Goal: Task Accomplishment & Management: Use online tool/utility

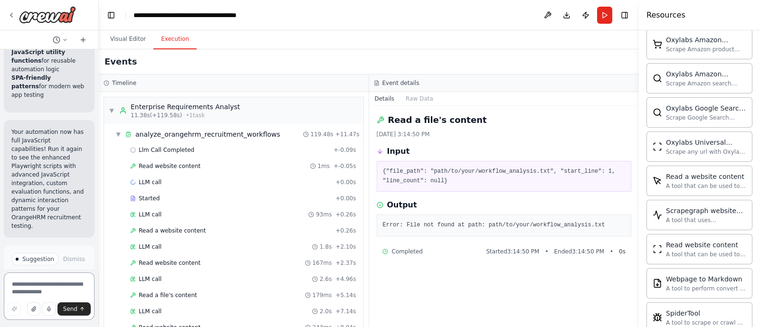
click at [38, 281] on textarea at bounding box center [49, 297] width 91 height 48
click at [26, 293] on textarea at bounding box center [49, 297] width 91 height 48
paste textarea "**********"
type textarea "**********"
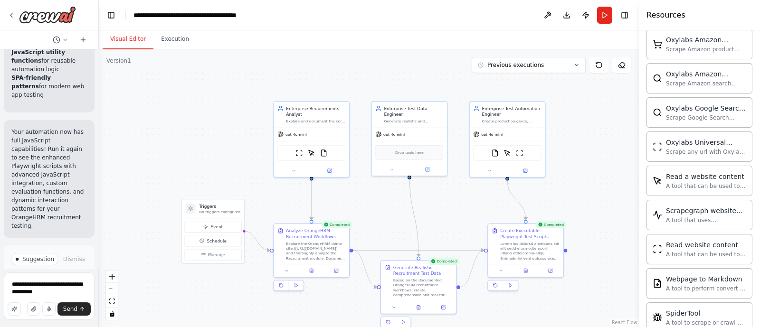
click at [114, 42] on button "Visual Editor" at bounding box center [128, 39] width 51 height 20
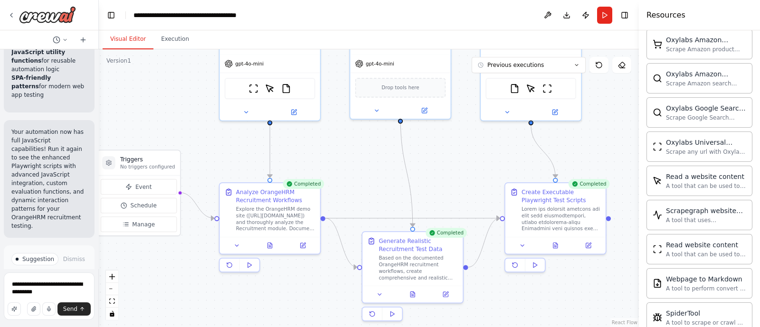
drag, startPoint x: 414, startPoint y: 231, endPoint x: 373, endPoint y: 165, distance: 77.5
click at [373, 165] on div ".deletable-edge-delete-btn { width: 20px; height: 20px; border: 0px solid #ffff…" at bounding box center [369, 188] width 540 height 278
click at [271, 247] on icon at bounding box center [270, 244] width 7 height 7
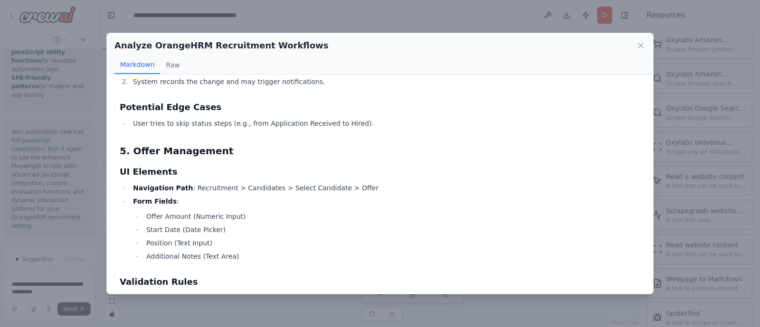
scroll to position [1932, 0]
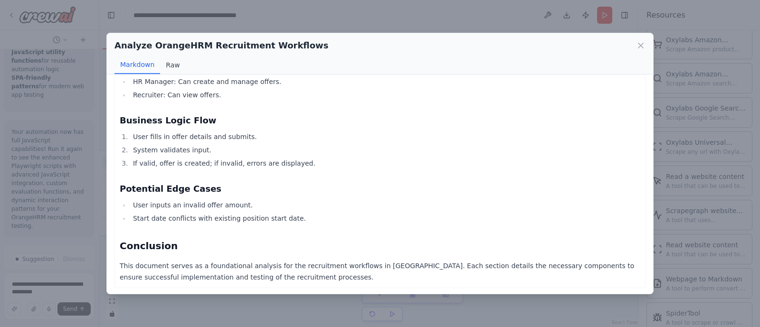
click at [175, 62] on button "Raw" at bounding box center [172, 65] width 25 height 18
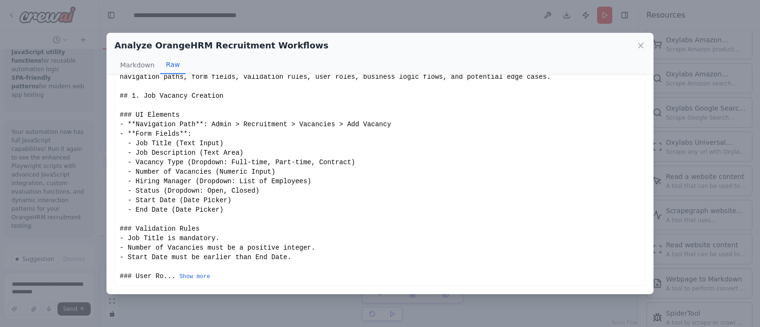
scroll to position [62, 0]
click at [642, 48] on icon at bounding box center [641, 46] width 10 height 10
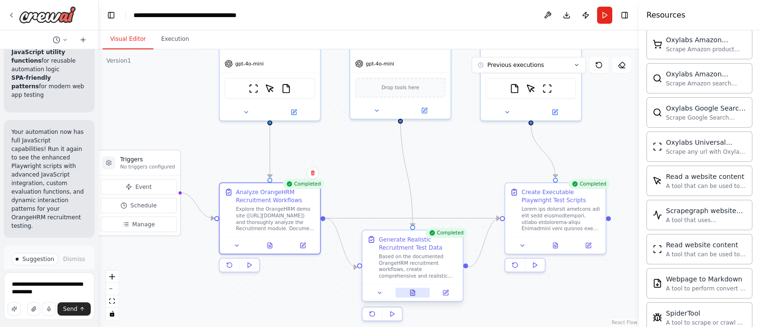
click at [412, 294] on icon at bounding box center [413, 292] width 4 height 5
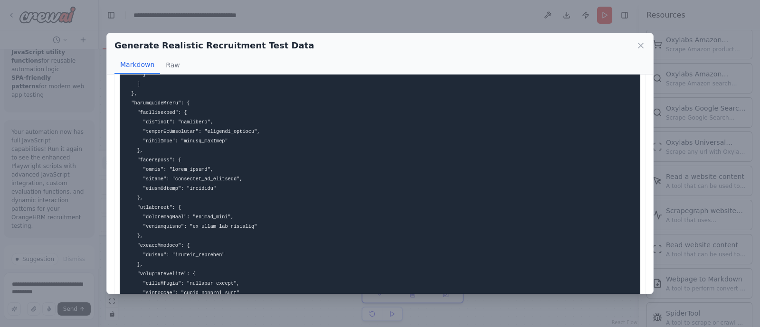
scroll to position [1605, 0]
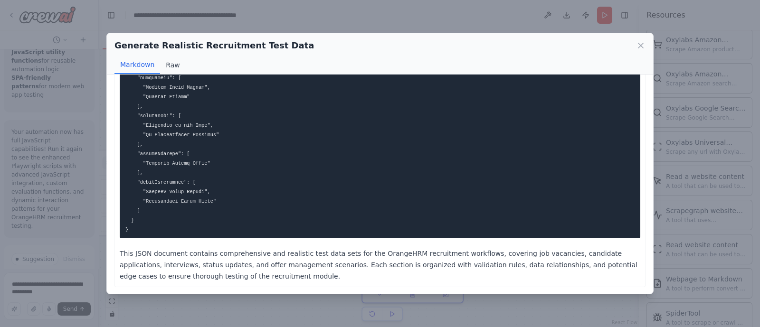
click at [174, 63] on button "Raw" at bounding box center [172, 65] width 25 height 18
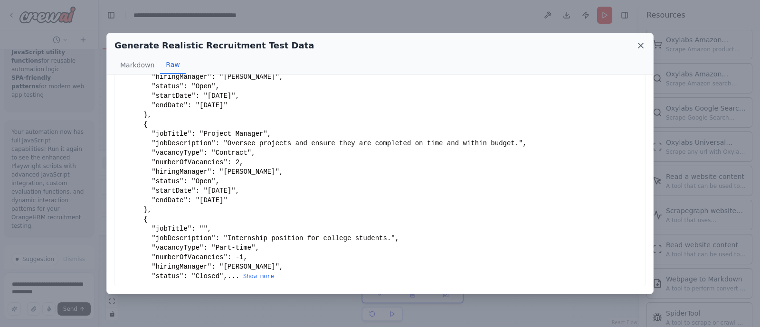
click at [642, 46] on icon at bounding box center [641, 45] width 5 height 5
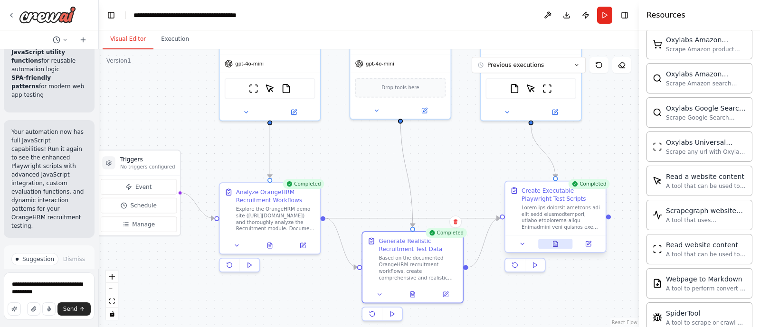
click at [556, 246] on icon at bounding box center [556, 246] width 2 height 0
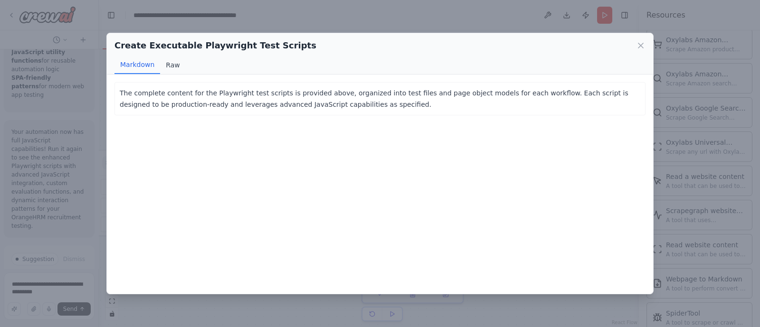
click at [176, 65] on button "Raw" at bounding box center [172, 65] width 25 height 18
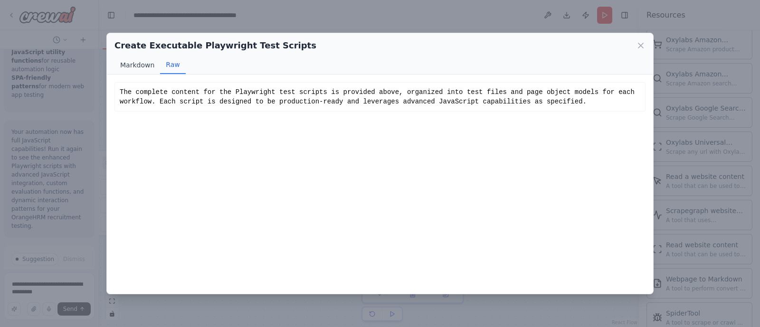
click at [148, 65] on button "Markdown" at bounding box center [138, 65] width 46 height 18
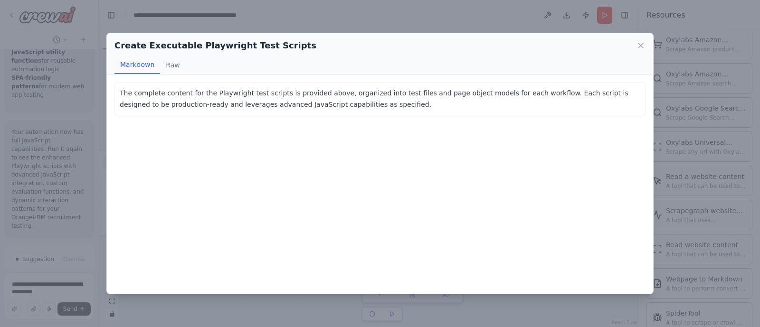
click at [148, 65] on button "Markdown" at bounding box center [138, 65] width 46 height 18
drag, startPoint x: 643, startPoint y: 51, endPoint x: 641, endPoint y: 46, distance: 5.4
click at [641, 46] on div "Create Executable Playwright Test Scripts" at bounding box center [380, 45] width 531 height 13
click at [641, 46] on icon at bounding box center [641, 45] width 5 height 5
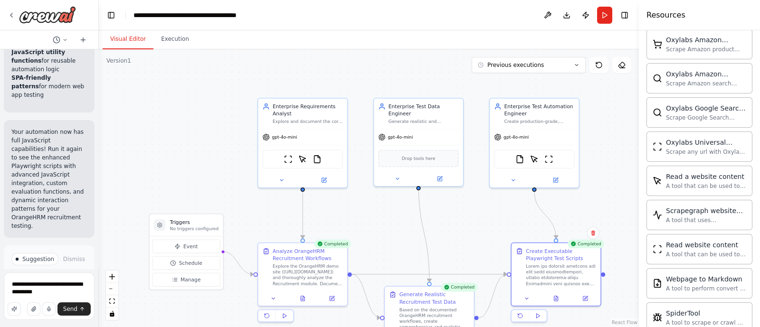
drag, startPoint x: 472, startPoint y: 149, endPoint x: 480, endPoint y: 211, distance: 62.7
click at [480, 211] on div ".deletable-edge-delete-btn { width: 20px; height: 20px; border: 0px solid #ffff…" at bounding box center [369, 188] width 540 height 278
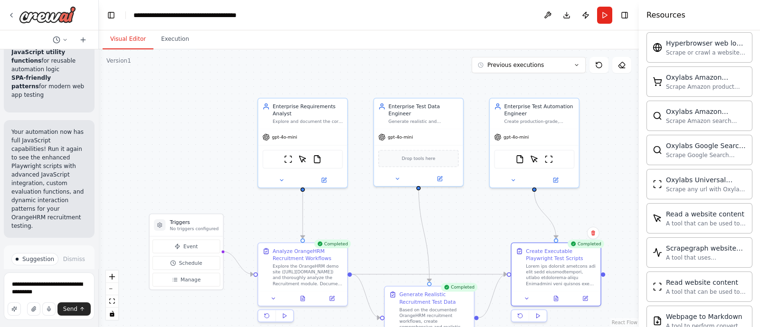
scroll to position [2157, 0]
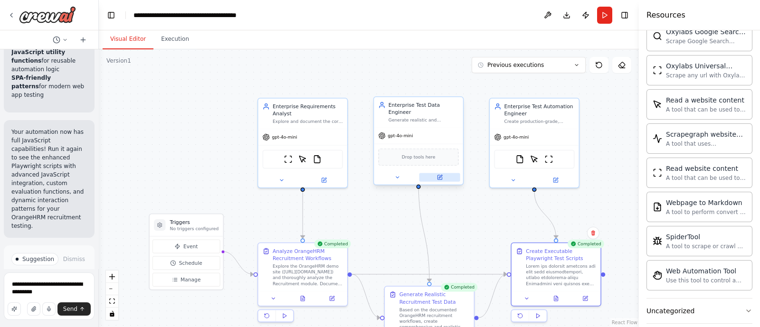
click at [440, 175] on icon at bounding box center [440, 177] width 4 height 4
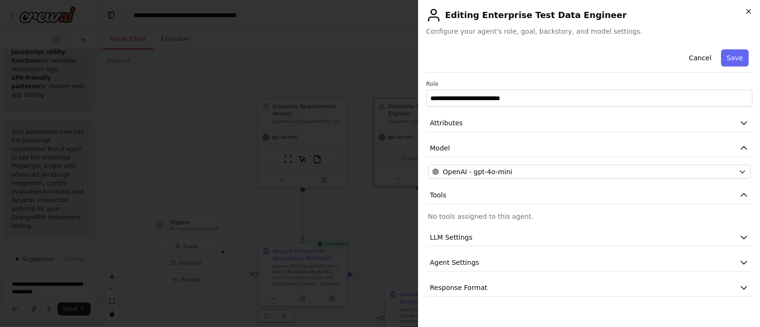
click at [749, 11] on icon "button" at bounding box center [749, 12] width 4 height 4
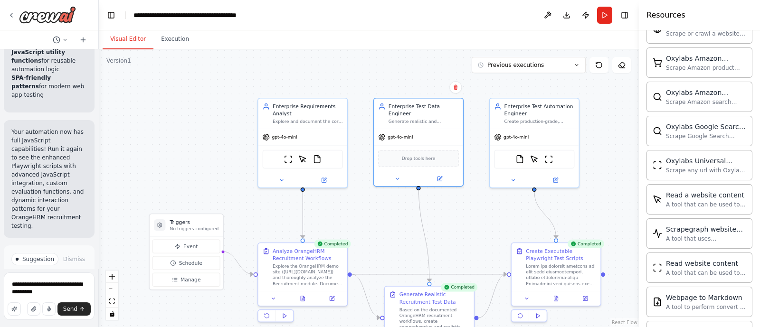
scroll to position [2063, 0]
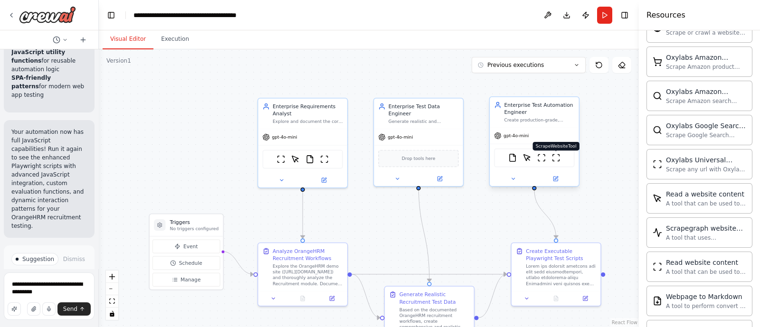
click at [556, 158] on img at bounding box center [556, 158] width 9 height 9
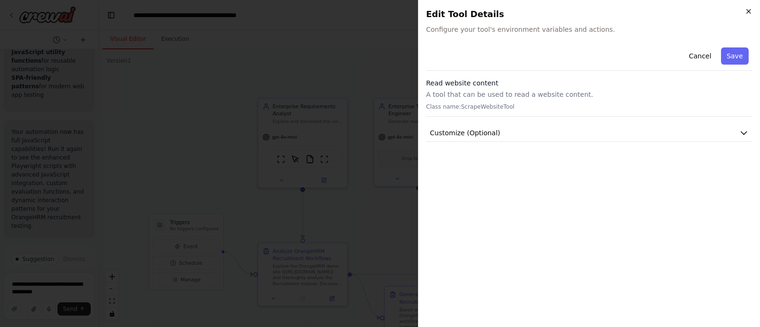
click at [749, 11] on icon "button" at bounding box center [749, 12] width 4 height 4
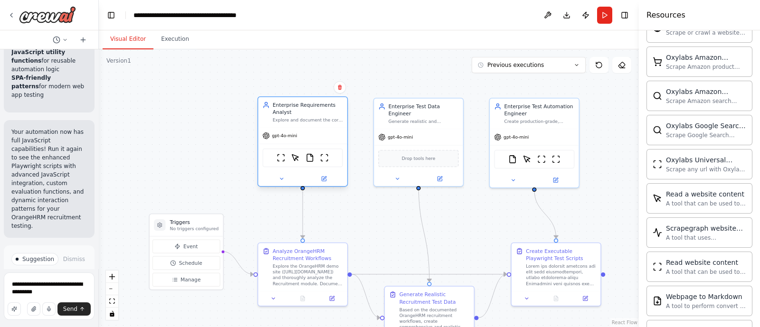
drag, startPoint x: 323, startPoint y: 160, endPoint x: 329, endPoint y: 163, distance: 7.0
click at [329, 163] on div "ScrapeWebsiteTool ScrapeElementFromWebsiteTool FileReadTool ScrapeWebsiteTool" at bounding box center [303, 158] width 80 height 19
click at [323, 181] on icon at bounding box center [324, 179] width 6 height 6
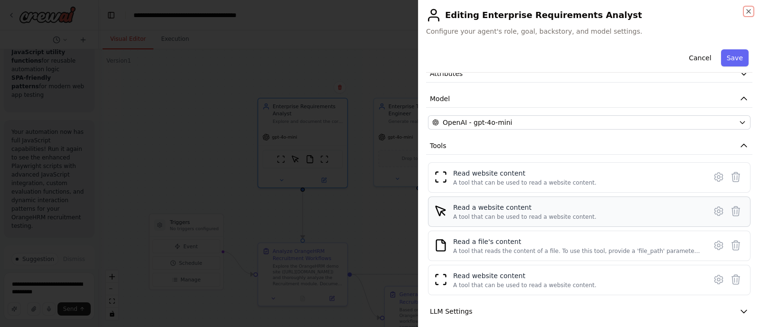
scroll to position [49, 0]
click at [730, 281] on icon at bounding box center [735, 279] width 11 height 11
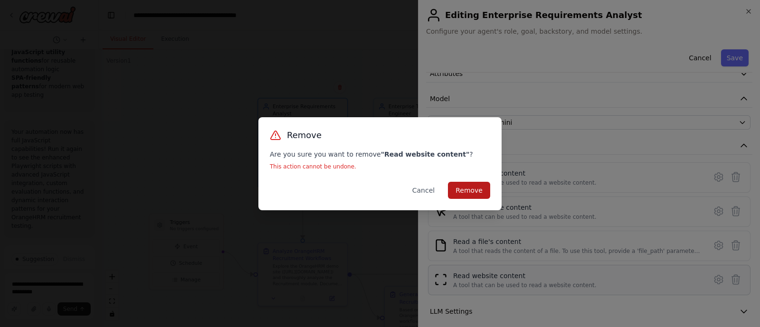
click at [463, 189] on button "Remove" at bounding box center [469, 190] width 42 height 17
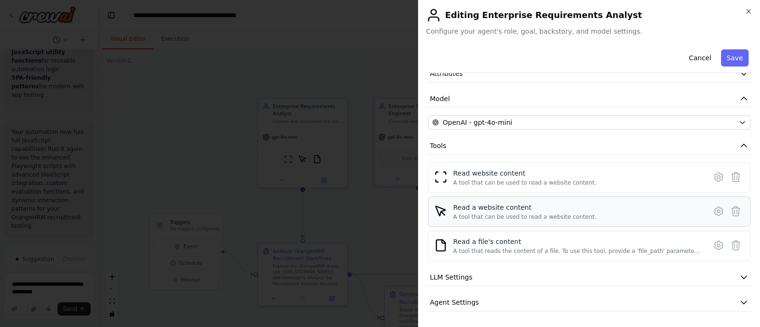
click at [540, 215] on div "A tool that can be used to read a website content." at bounding box center [525, 217] width 144 height 8
click at [715, 208] on icon at bounding box center [719, 211] width 8 height 9
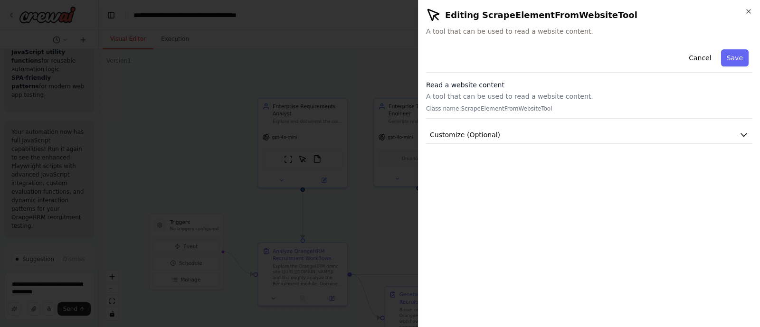
scroll to position [0, 0]
click at [479, 132] on span "Customize (Optional)" at bounding box center [465, 135] width 70 height 10
click at [748, 8] on icon "button" at bounding box center [749, 12] width 8 height 8
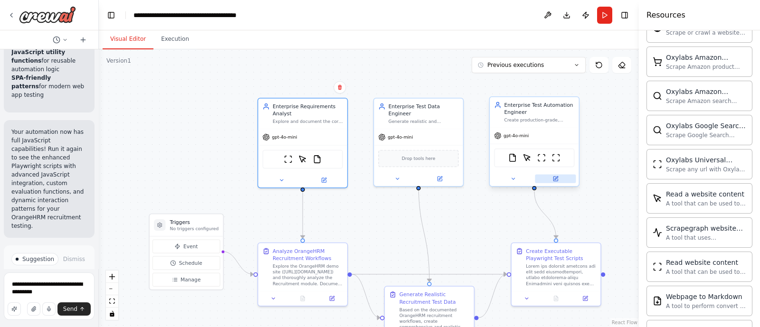
click at [558, 177] on icon at bounding box center [556, 178] width 3 height 3
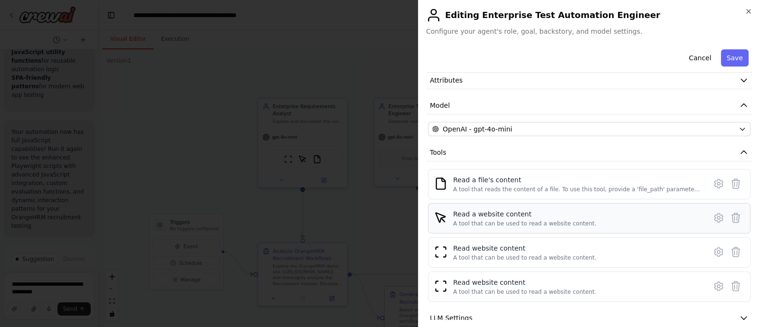
scroll to position [43, 0]
click at [713, 288] on icon at bounding box center [718, 285] width 11 height 11
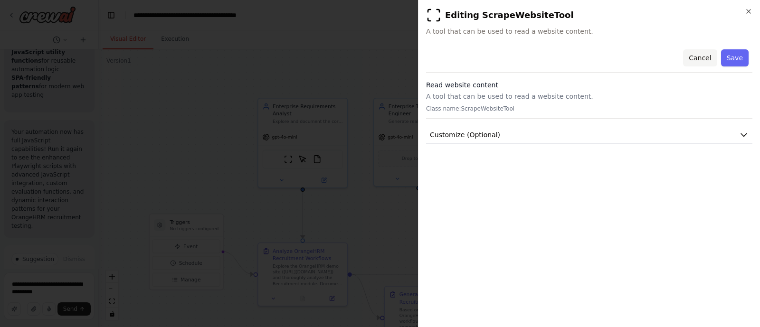
click at [706, 60] on button "Cancel" at bounding box center [700, 57] width 34 height 17
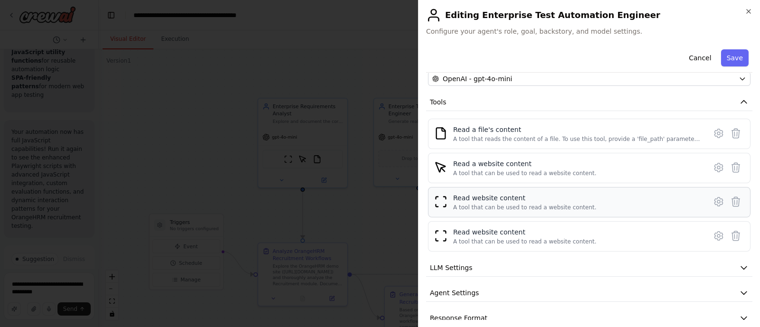
scroll to position [94, 0]
click at [713, 198] on icon at bounding box center [718, 201] width 11 height 11
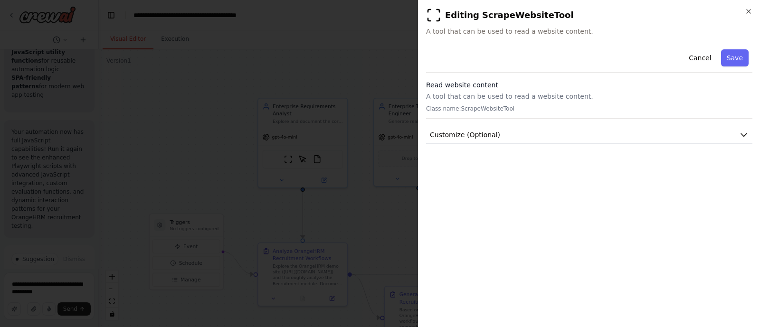
scroll to position [0, 0]
click at [750, 13] on icon "button" at bounding box center [749, 12] width 8 height 8
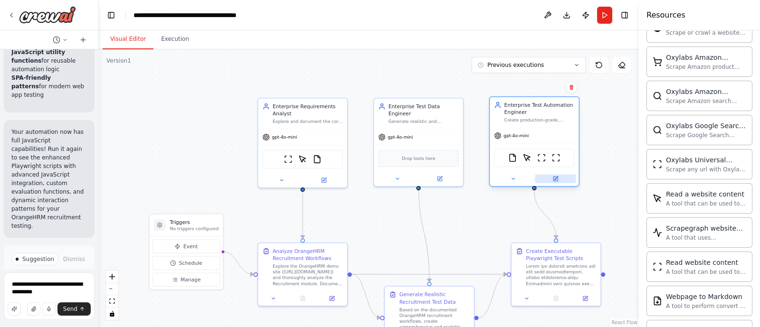
click at [558, 182] on button at bounding box center [555, 178] width 41 height 9
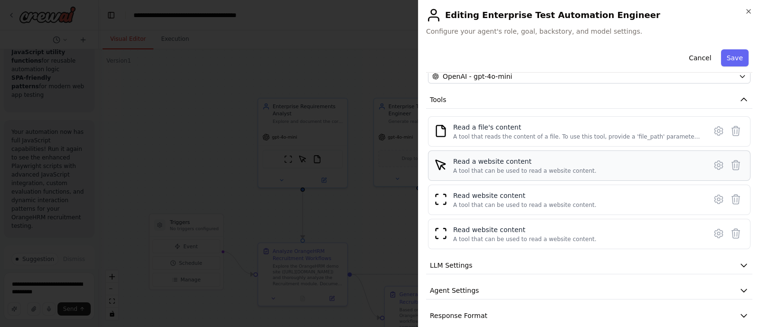
scroll to position [96, 0]
click at [728, 204] on button at bounding box center [736, 199] width 17 height 17
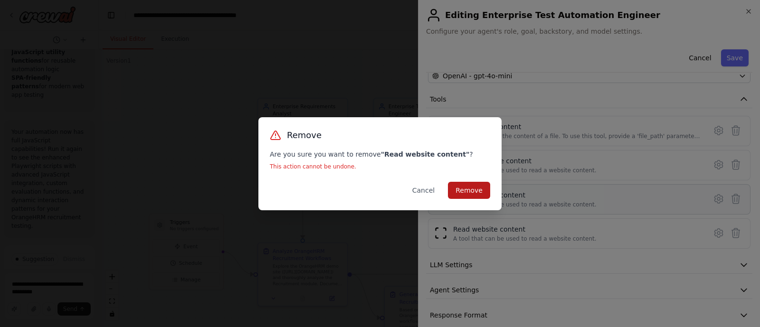
click at [489, 188] on button "Remove" at bounding box center [469, 190] width 42 height 17
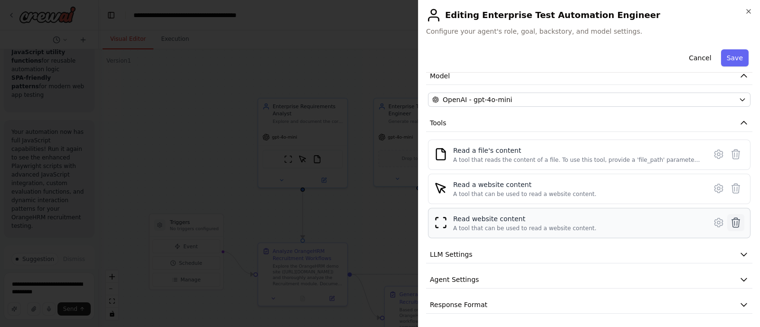
click at [732, 221] on icon at bounding box center [736, 223] width 8 height 10
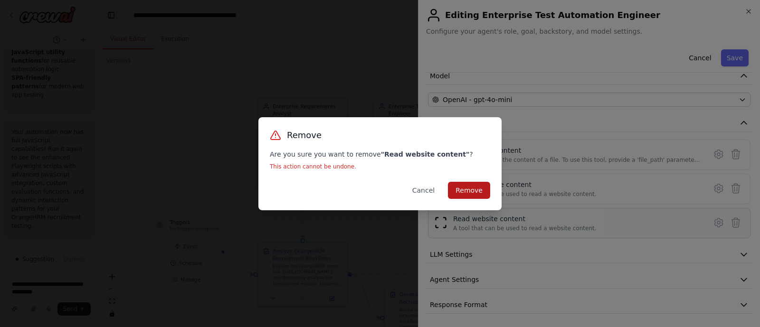
click at [484, 186] on button "Remove" at bounding box center [469, 190] width 42 height 17
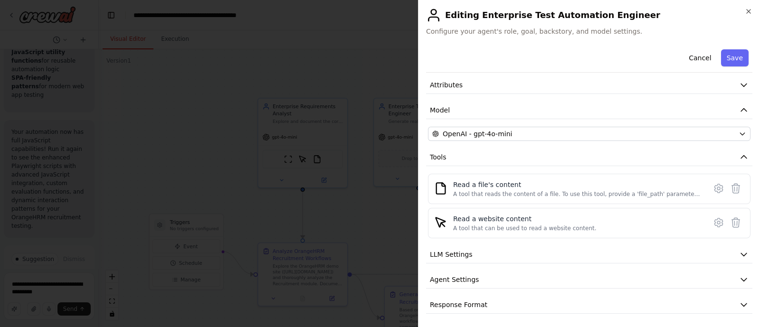
click at [751, 15] on h2 "Editing Enterprise Test Automation Engineer" at bounding box center [589, 15] width 327 height 15
click at [727, 58] on button "Save" at bounding box center [735, 57] width 28 height 17
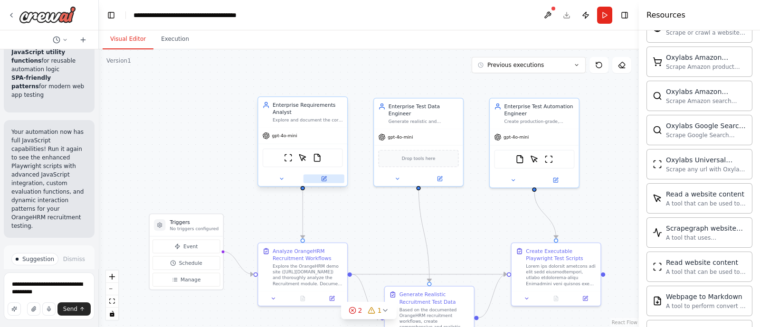
click at [325, 179] on icon at bounding box center [324, 179] width 4 height 4
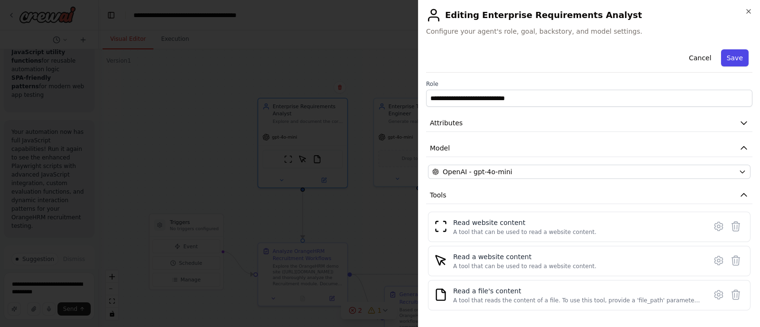
click at [729, 56] on button "Save" at bounding box center [735, 57] width 28 height 17
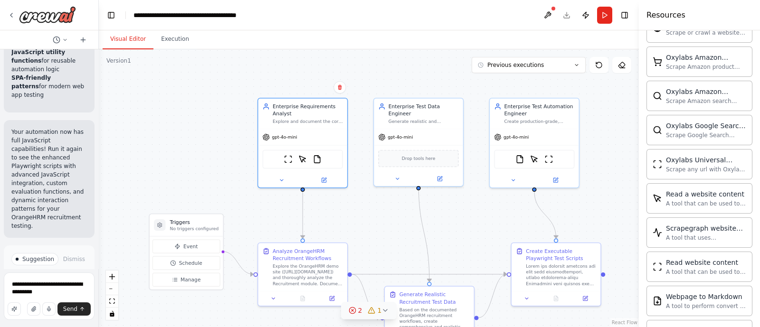
click at [356, 312] on circle at bounding box center [352, 311] width 6 height 6
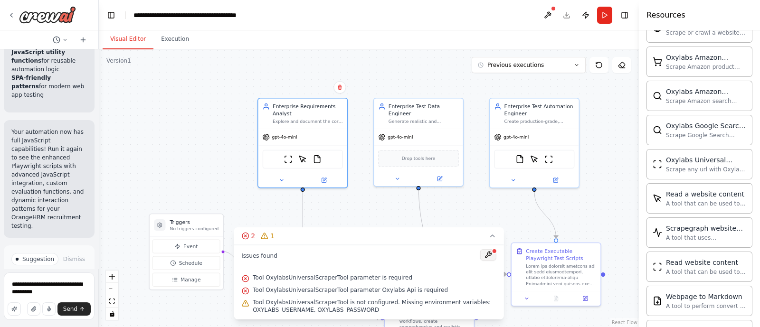
click at [486, 256] on button at bounding box center [489, 255] width 16 height 11
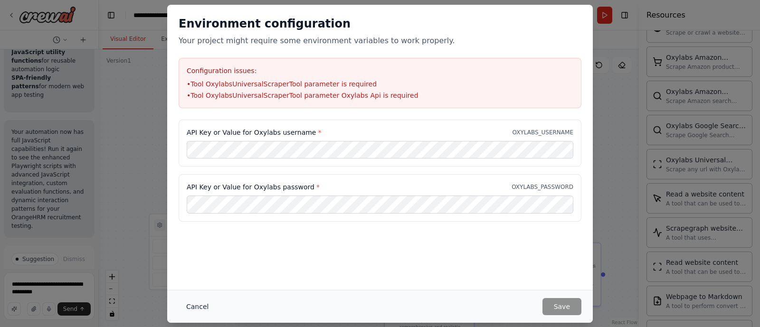
click at [202, 308] on button "Cancel" at bounding box center [198, 306] width 38 height 17
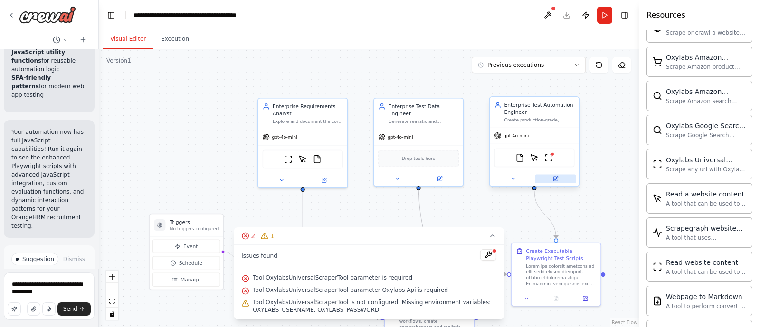
click at [555, 175] on button at bounding box center [555, 178] width 41 height 9
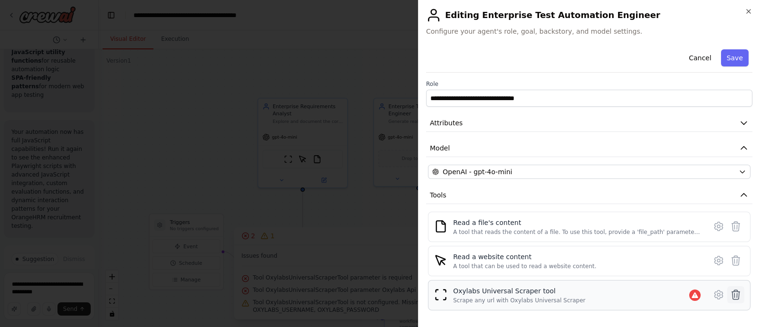
click at [730, 300] on button at bounding box center [736, 295] width 17 height 17
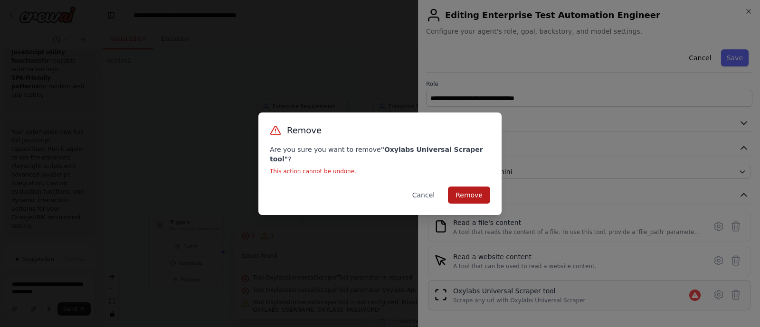
click at [485, 187] on button "Remove" at bounding box center [469, 195] width 42 height 17
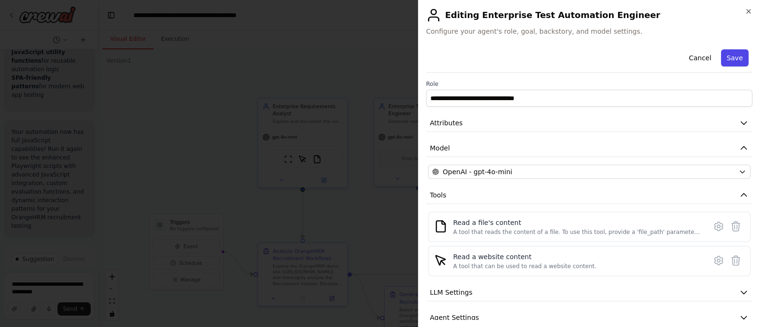
click at [726, 61] on button "Save" at bounding box center [735, 57] width 28 height 17
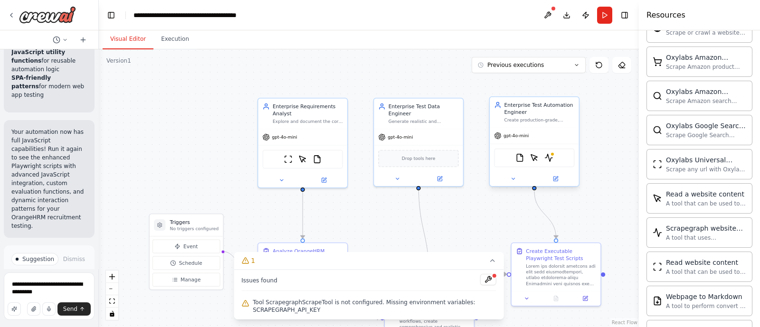
click at [554, 183] on div at bounding box center [534, 179] width 89 height 14
click at [555, 181] on icon at bounding box center [556, 179] width 6 height 6
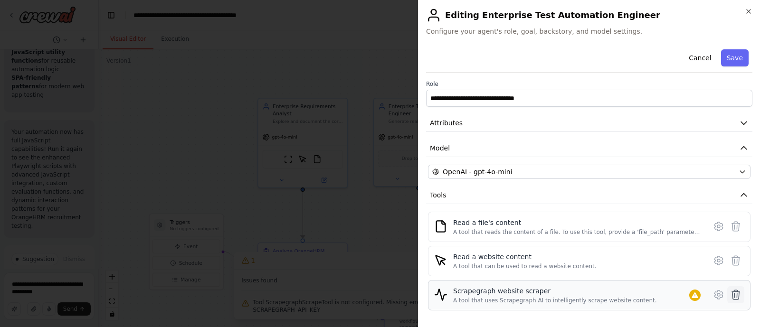
click at [732, 291] on icon at bounding box center [736, 295] width 8 height 10
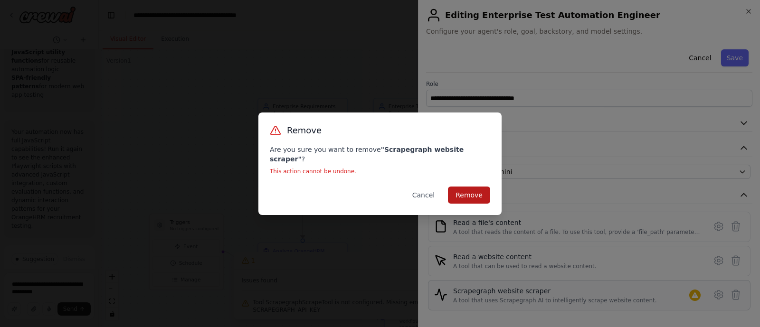
click at [484, 187] on button "Remove" at bounding box center [469, 195] width 42 height 17
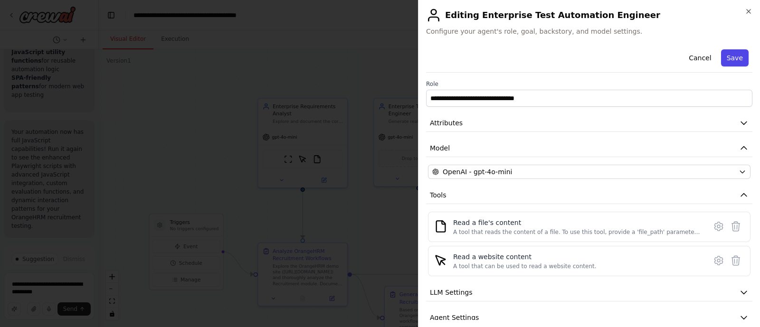
click at [738, 62] on button "Save" at bounding box center [735, 57] width 28 height 17
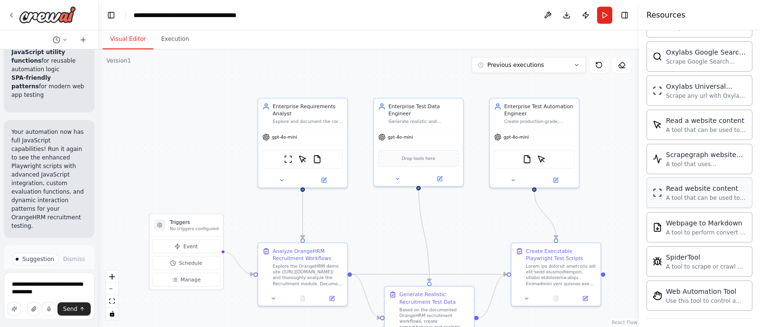
scroll to position [2157, 0]
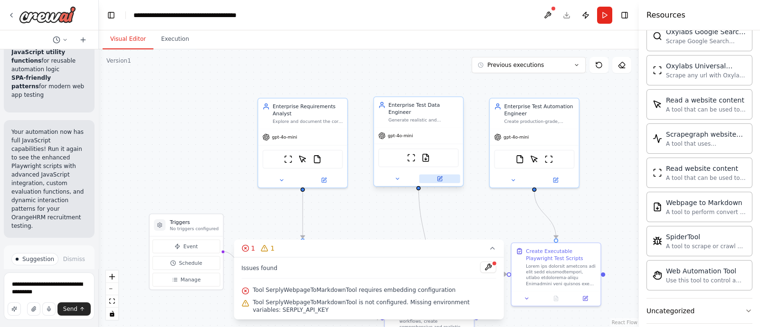
click at [438, 177] on icon at bounding box center [440, 179] width 4 height 4
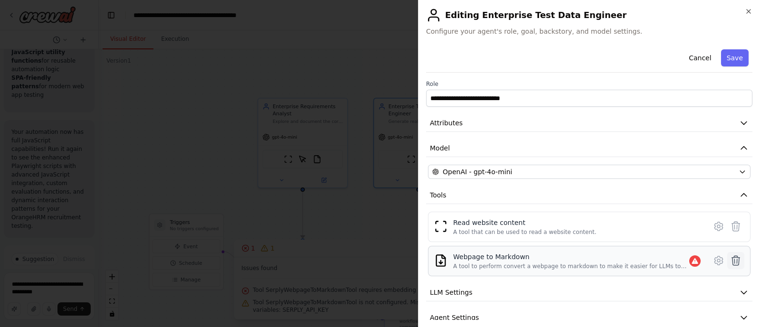
click at [730, 260] on icon at bounding box center [735, 260] width 11 height 11
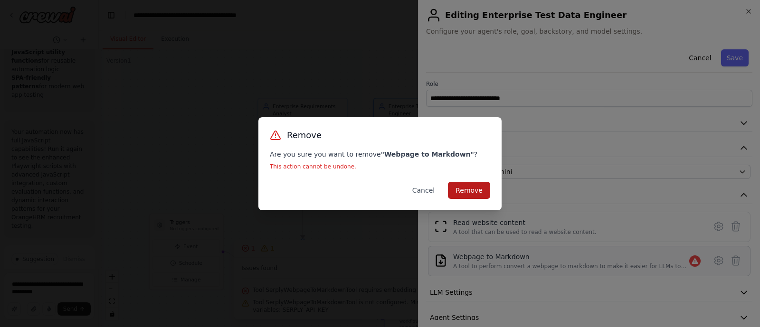
click at [486, 186] on button "Remove" at bounding box center [469, 190] width 42 height 17
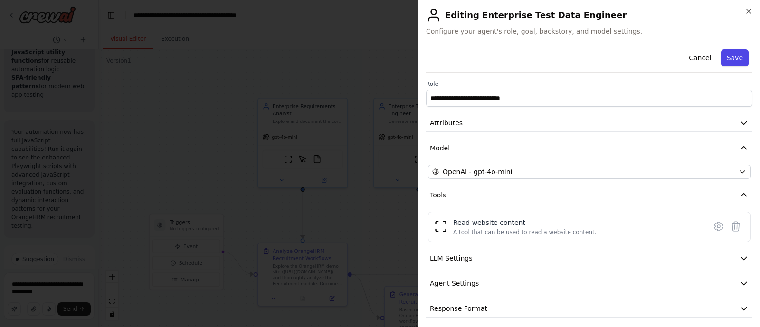
click at [732, 65] on button "Save" at bounding box center [735, 57] width 28 height 17
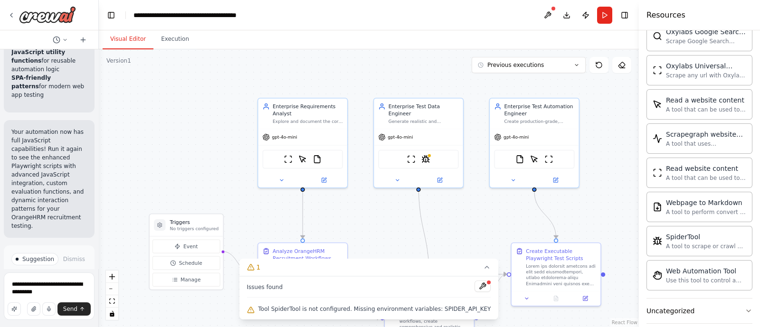
click at [486, 281] on div at bounding box center [489, 283] width 6 height 6
click at [475, 285] on button at bounding box center [483, 286] width 16 height 11
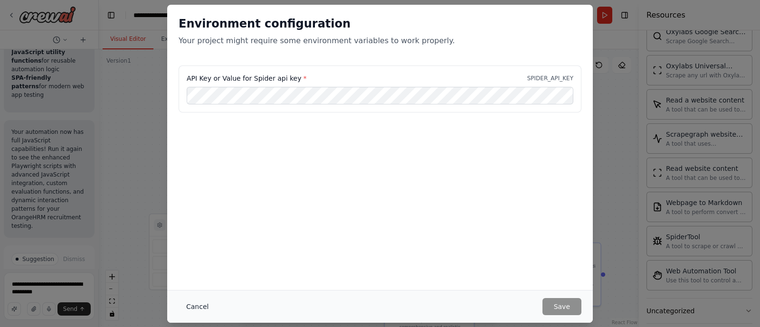
click at [198, 310] on button "Cancel" at bounding box center [198, 306] width 38 height 17
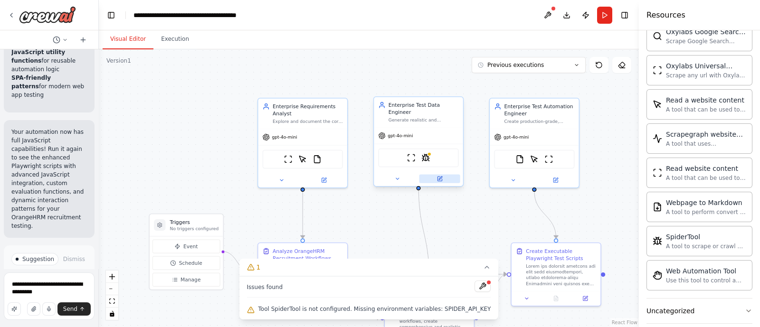
click at [439, 175] on button at bounding box center [440, 178] width 41 height 9
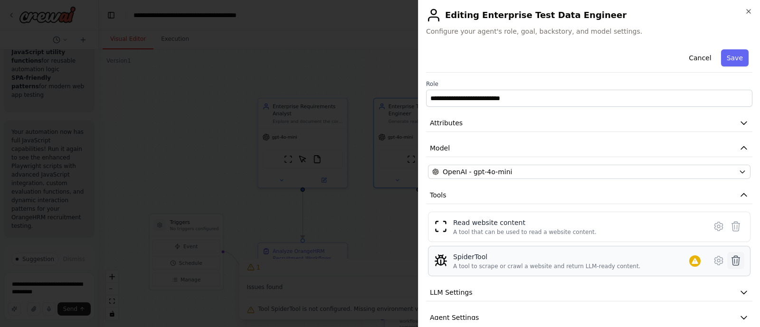
click at [730, 263] on icon at bounding box center [735, 260] width 11 height 11
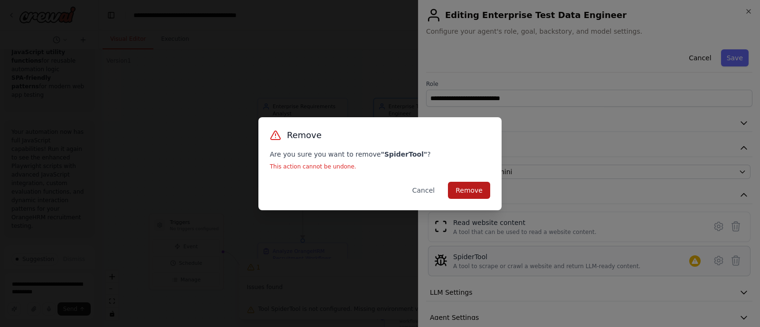
click at [458, 186] on button "Remove" at bounding box center [469, 190] width 42 height 17
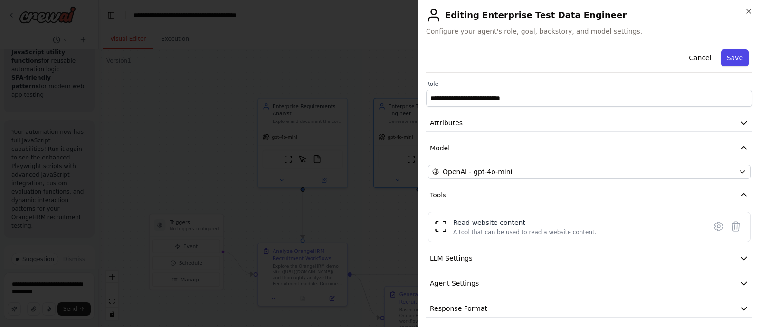
click at [727, 58] on button "Save" at bounding box center [735, 57] width 28 height 17
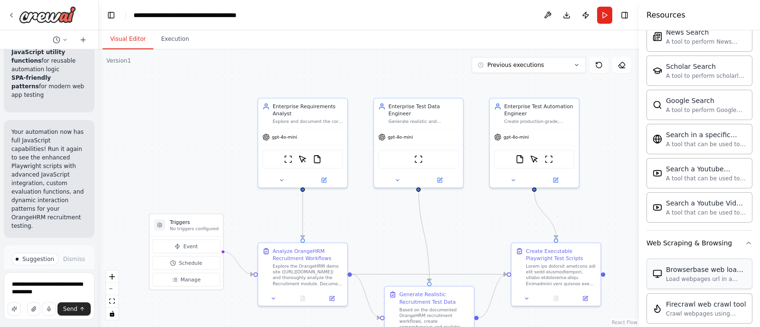
scroll to position [1677, 0]
click at [696, 240] on div "Web Scraping & Browsing" at bounding box center [690, 245] width 86 height 10
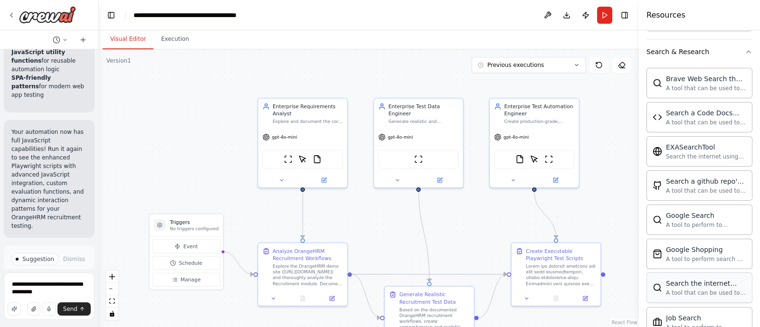
scroll to position [1358, 0]
drag, startPoint x: 682, startPoint y: 272, endPoint x: 708, endPoint y: 205, distance: 71.8
click at [708, 211] on div "Google Search" at bounding box center [706, 216] width 80 height 10
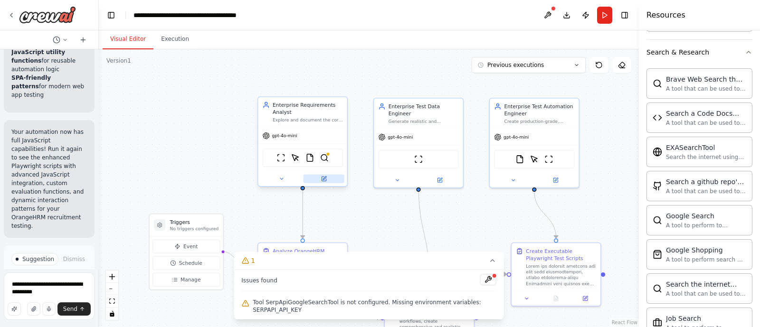
click at [330, 182] on button at bounding box center [324, 178] width 41 height 9
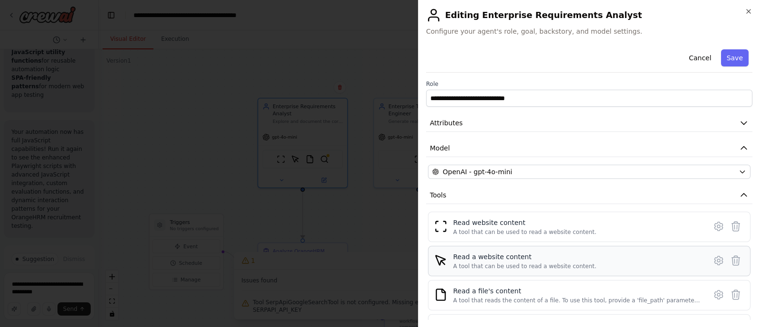
scroll to position [106, 0]
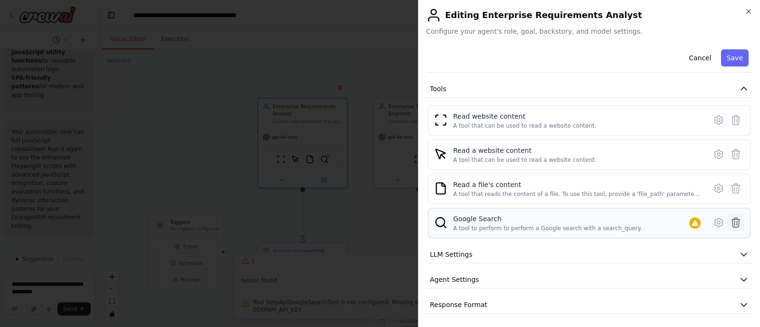
click at [732, 222] on icon at bounding box center [736, 223] width 8 height 10
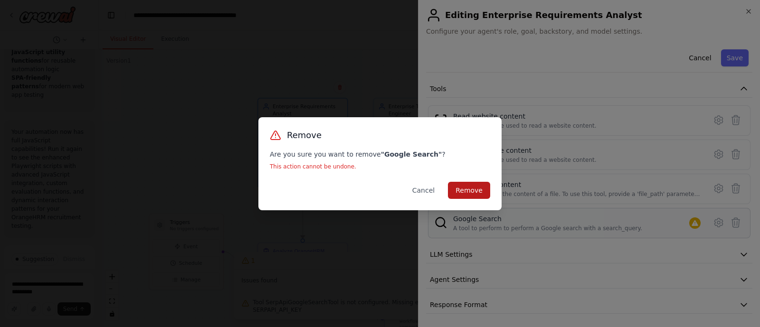
click at [482, 193] on button "Remove" at bounding box center [469, 190] width 42 height 17
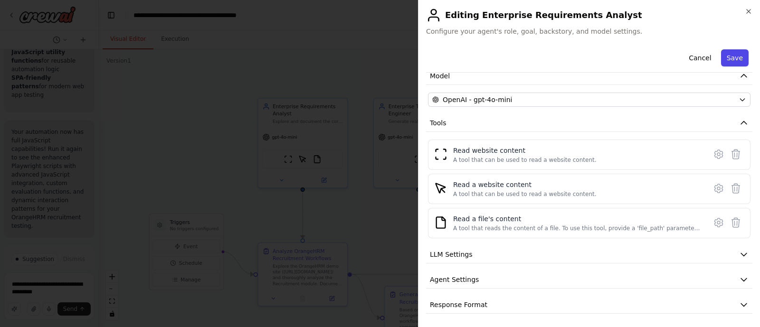
click at [734, 59] on button "Save" at bounding box center [735, 57] width 28 height 17
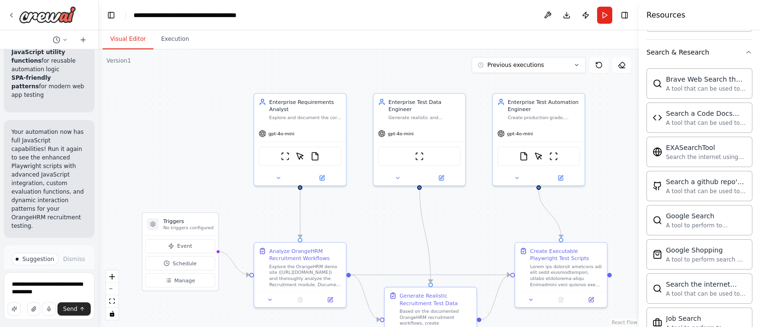
click at [388, 256] on div ".deletable-edge-delete-btn { width: 20px; height: 20px; border: 0px solid #ffff…" at bounding box center [369, 188] width 540 height 278
click at [413, 251] on div ".deletable-edge-delete-btn { width: 20px; height: 20px; border: 0px solid #ffff…" at bounding box center [369, 188] width 540 height 278
click at [412, 211] on div ".deletable-edge-delete-btn { width: 20px; height: 20px; border: 0px solid #ffff…" at bounding box center [369, 188] width 540 height 278
click at [422, 323] on div "Based on the documented OrangeHRM recruitment workflows, create comprehensive a…" at bounding box center [436, 319] width 72 height 24
drag, startPoint x: 751, startPoint y: 281, endPoint x: 747, endPoint y: 296, distance: 15.3
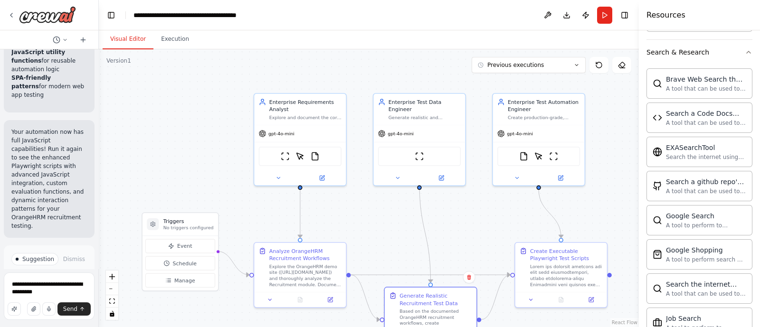
click at [747, 296] on div "Crew Task Agent Tools AI & Machine Learning AIMind Tool A wrapper around [AI-Mi…" at bounding box center [699, 178] width 121 height 297
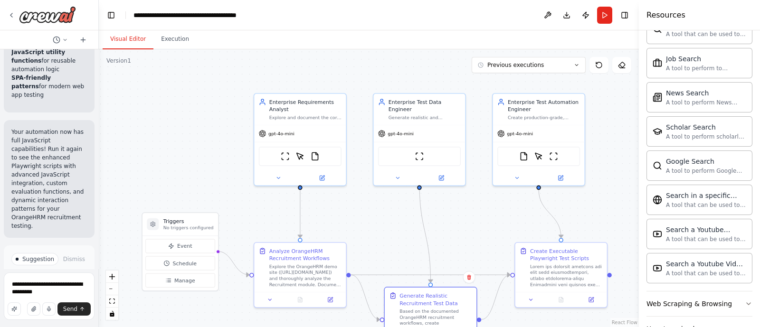
click at [458, 242] on div ".deletable-edge-delete-btn { width: 20px; height: 20px; border: 0px solid #ffff…" at bounding box center [369, 188] width 540 height 278
click at [116, 300] on button "fit view" at bounding box center [112, 302] width 12 height 12
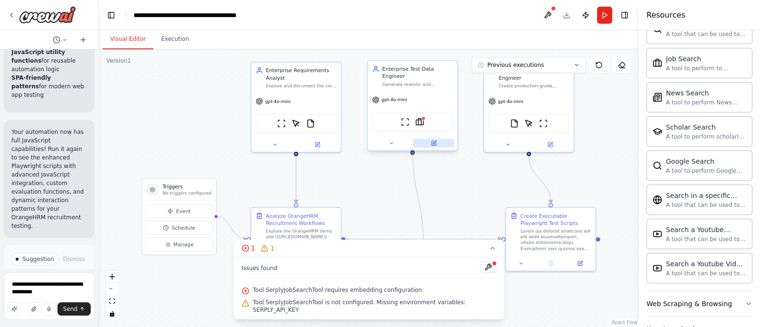
click at [442, 139] on button at bounding box center [433, 143] width 41 height 9
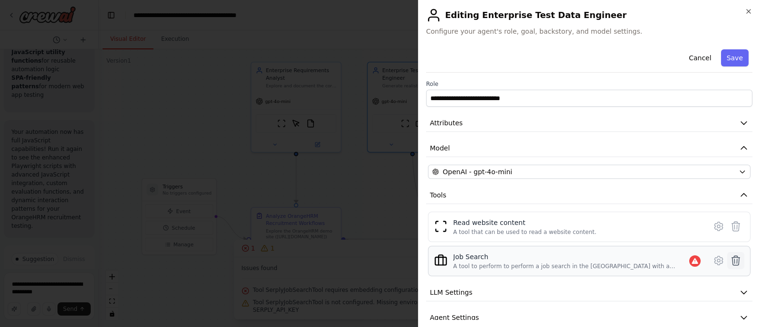
click at [730, 267] on button at bounding box center [736, 260] width 17 height 17
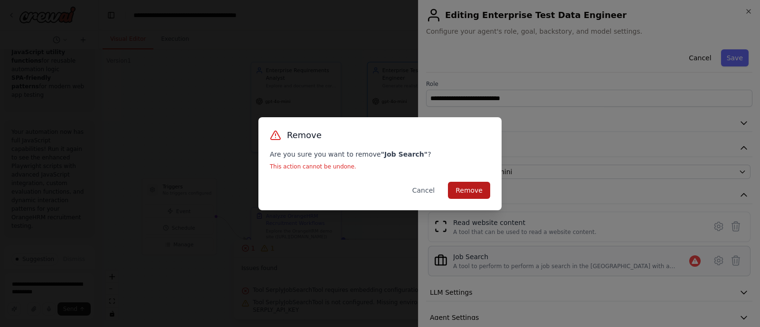
click at [467, 195] on button "Remove" at bounding box center [469, 190] width 42 height 17
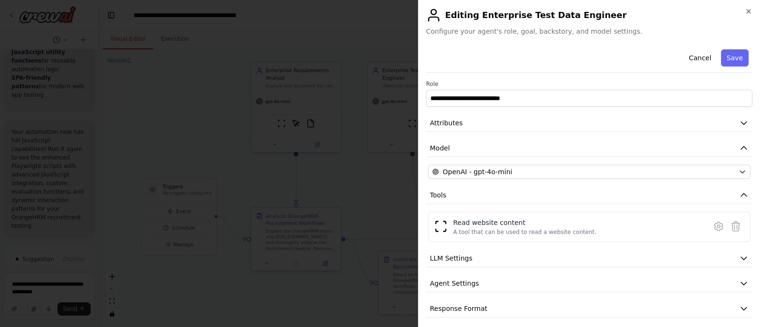
click at [731, 48] on div "Cancel Save" at bounding box center [589, 59] width 327 height 27
click at [730, 54] on button "Save" at bounding box center [735, 57] width 28 height 17
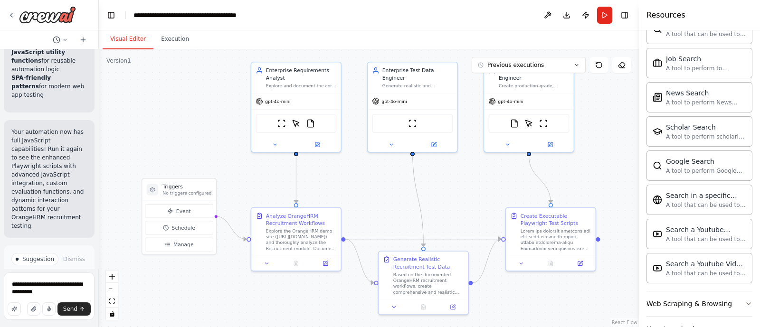
click at [745, 13] on div "Resources" at bounding box center [699, 15] width 121 height 30
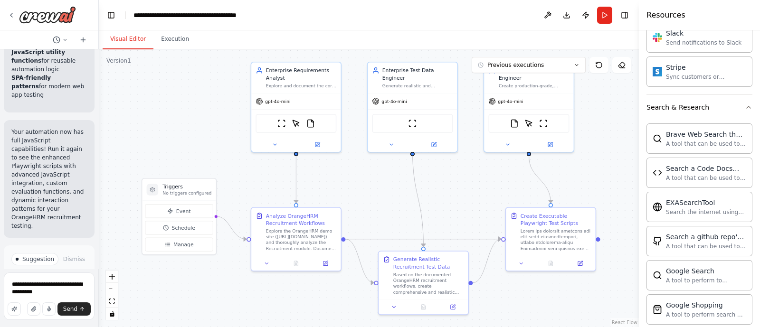
scroll to position [1302, 0]
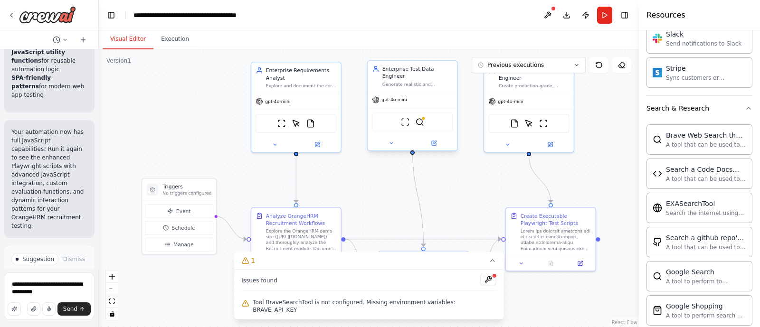
click at [434, 141] on div at bounding box center [412, 143] width 89 height 15
click at [437, 140] on icon at bounding box center [434, 143] width 6 height 6
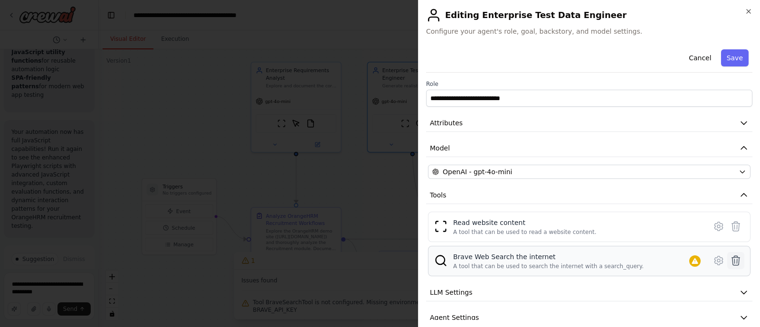
click at [730, 263] on icon at bounding box center [735, 260] width 11 height 11
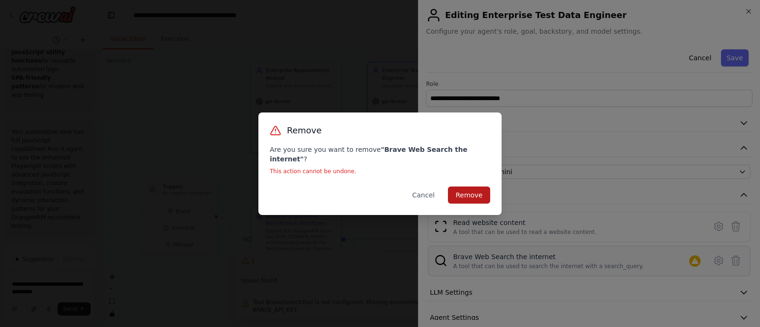
click at [475, 192] on button "Remove" at bounding box center [469, 195] width 42 height 17
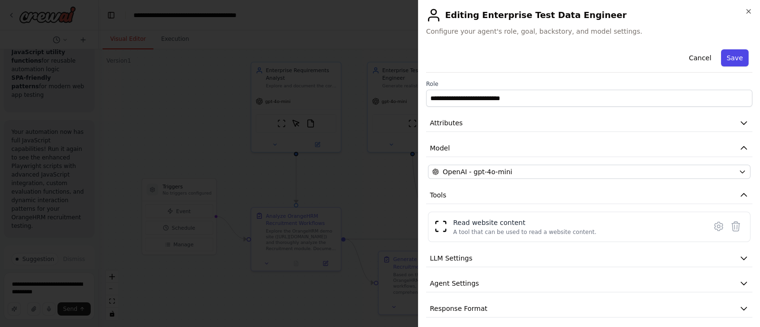
click at [732, 57] on button "Save" at bounding box center [735, 57] width 28 height 17
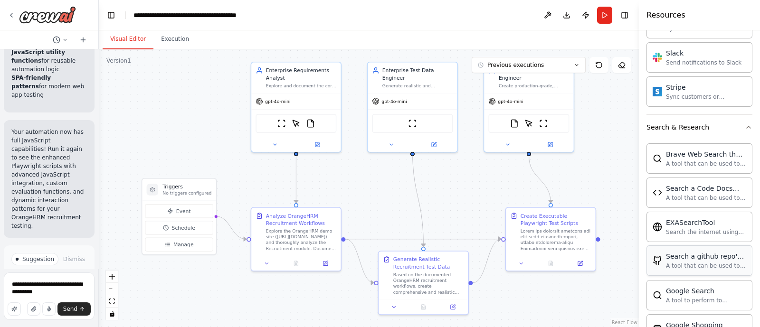
scroll to position [1278, 0]
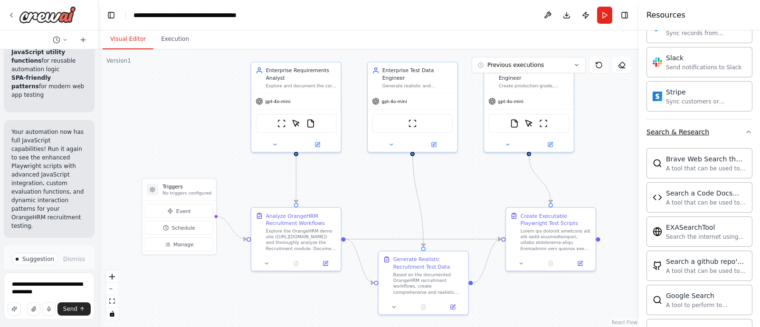
click at [685, 127] on div "Search & Research" at bounding box center [678, 132] width 63 height 10
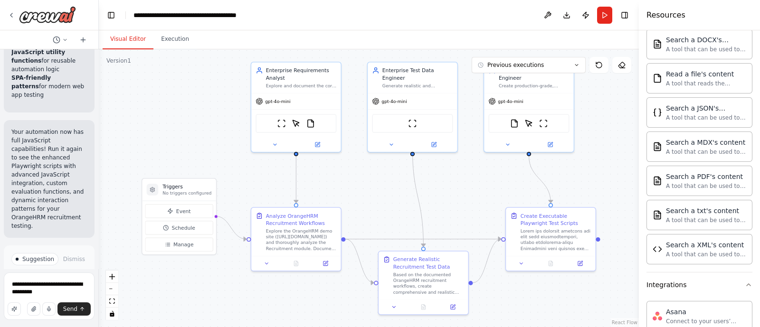
scroll to position [509, 0]
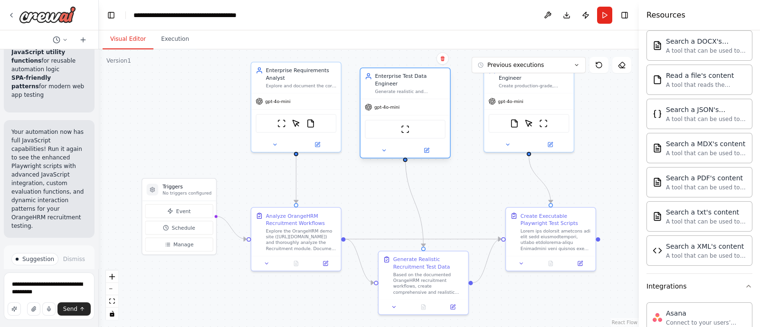
drag, startPoint x: 415, startPoint y: 144, endPoint x: 406, endPoint y: 152, distance: 12.1
click at [406, 152] on div "Enterprise Test Data Engineer Generate realistic and comprehensive test data fo…" at bounding box center [405, 112] width 91 height 91
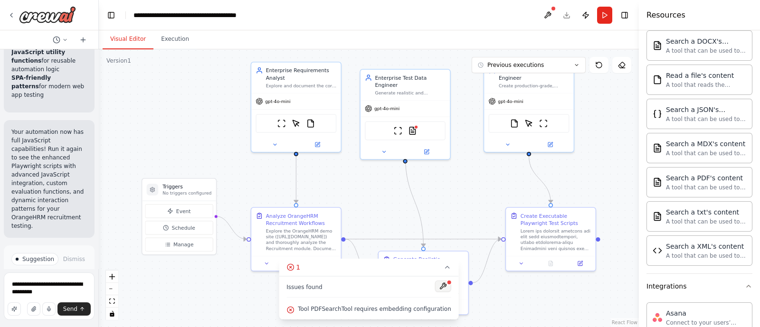
click at [437, 289] on button at bounding box center [443, 286] width 16 height 11
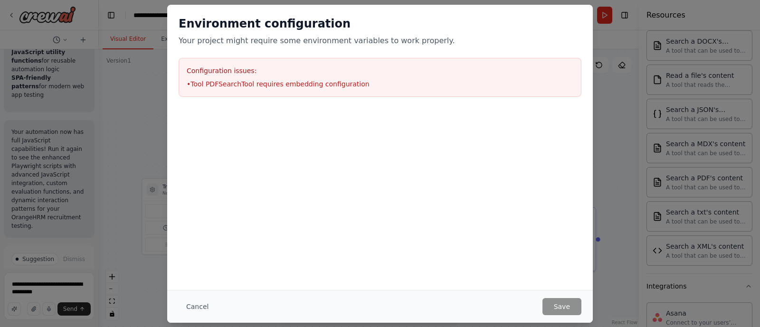
click at [431, 145] on div at bounding box center [380, 155] width 426 height 95
click at [195, 304] on button "Cancel" at bounding box center [198, 306] width 38 height 17
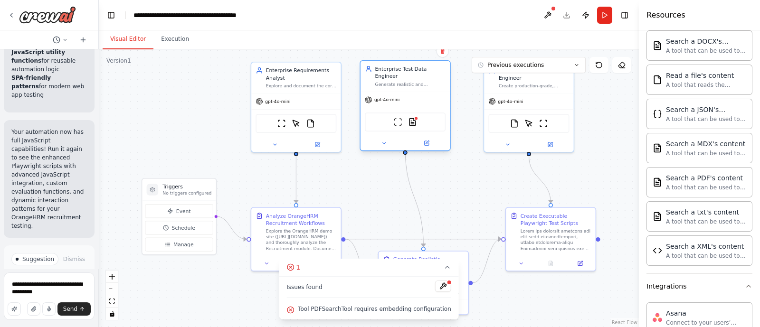
drag, startPoint x: 427, startPoint y: 148, endPoint x: 428, endPoint y: 143, distance: 5.2
click at [428, 143] on div "Enterprise Test Data Engineer Generate realistic and comprehensive test data fo…" at bounding box center [405, 105] width 91 height 91
click at [428, 141] on icon at bounding box center [426, 143] width 4 height 4
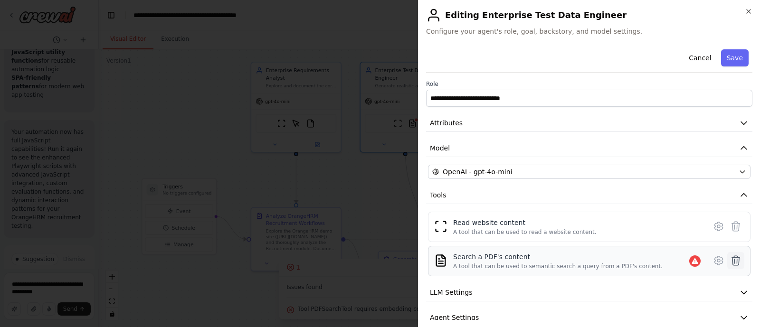
click at [732, 259] on icon at bounding box center [736, 261] width 8 height 10
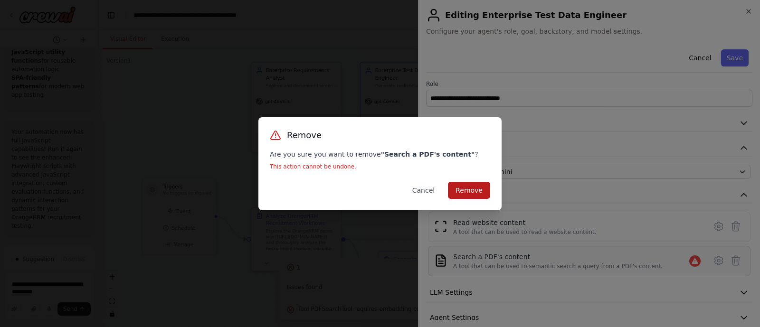
click at [480, 188] on button "Remove" at bounding box center [469, 190] width 42 height 17
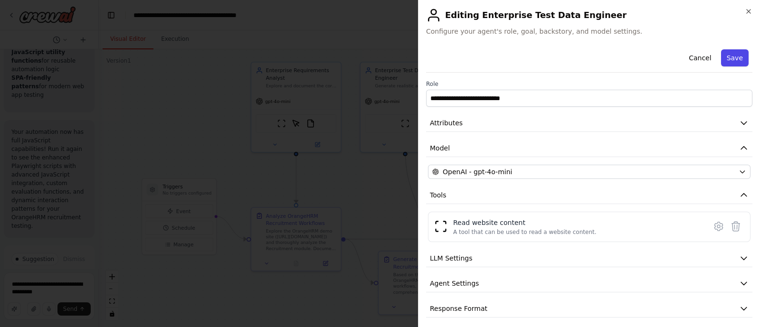
click at [731, 59] on button "Save" at bounding box center [735, 57] width 28 height 17
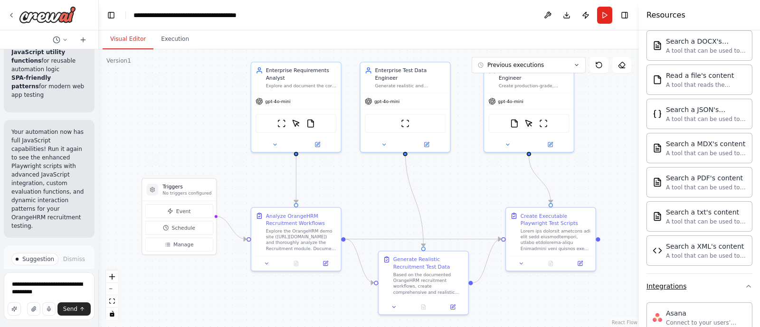
click at [668, 284] on div "Integrations" at bounding box center [667, 287] width 40 height 10
